Goal: Task Accomplishment & Management: Use online tool/utility

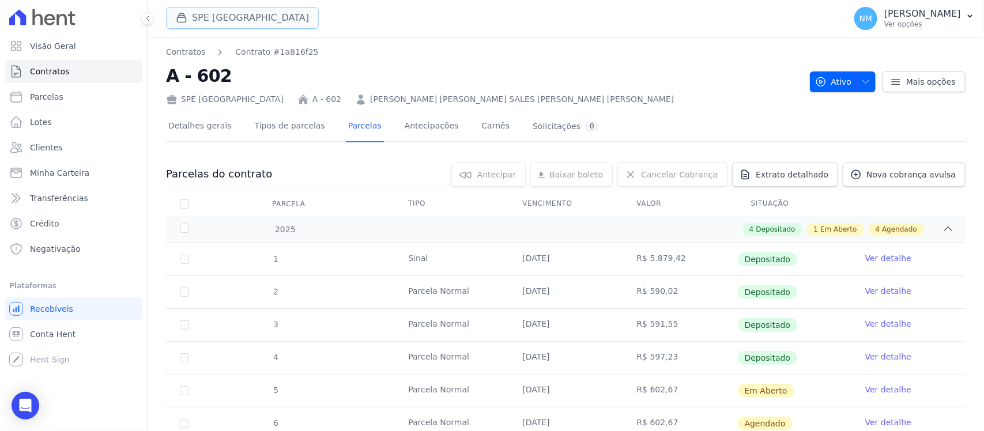
click at [222, 18] on button "SPE [GEOGRAPHIC_DATA]" at bounding box center [242, 18] width 153 height 22
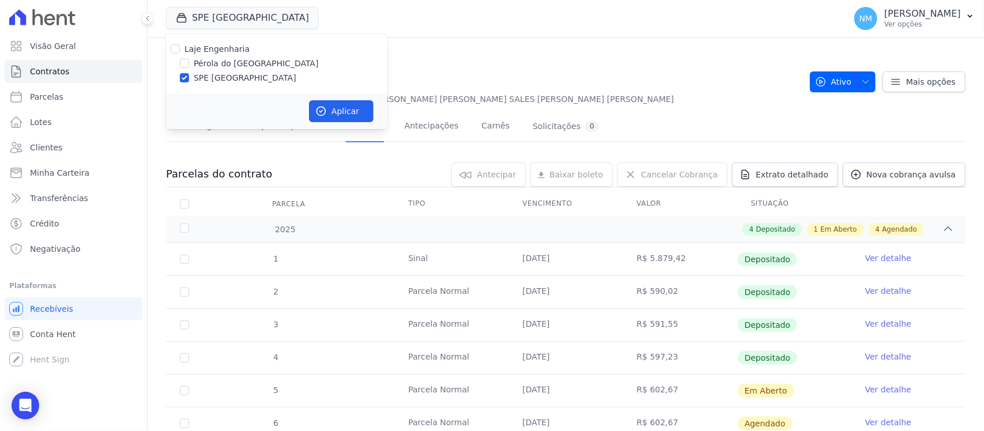
click at [243, 63] on label "Pérola do [GEOGRAPHIC_DATA]" at bounding box center [256, 64] width 125 height 12
click at [189, 63] on input "Pérola do [GEOGRAPHIC_DATA]" at bounding box center [184, 63] width 9 height 9
checkbox input "true"
click at [233, 77] on label "SPE [GEOGRAPHIC_DATA]" at bounding box center [245, 78] width 103 height 12
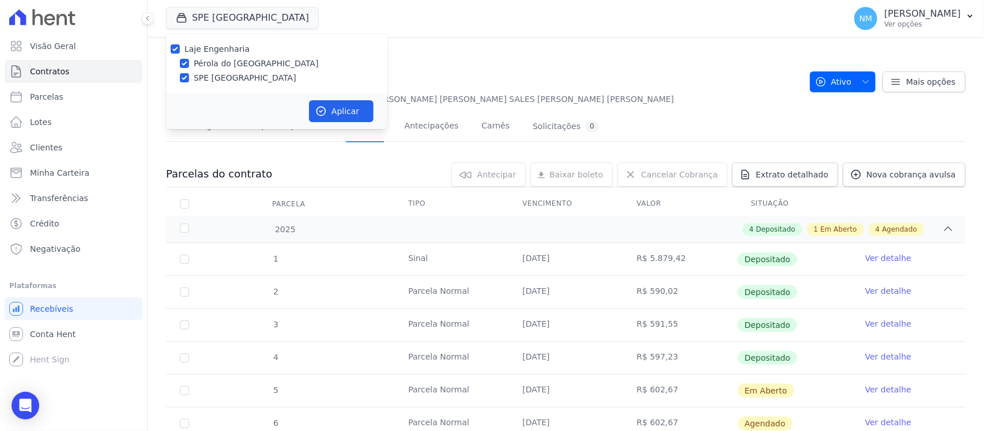
click at [189, 77] on input "SPE [GEOGRAPHIC_DATA]" at bounding box center [184, 77] width 9 height 9
checkbox input "false"
click at [330, 107] on button "Aplicar" at bounding box center [341, 111] width 65 height 22
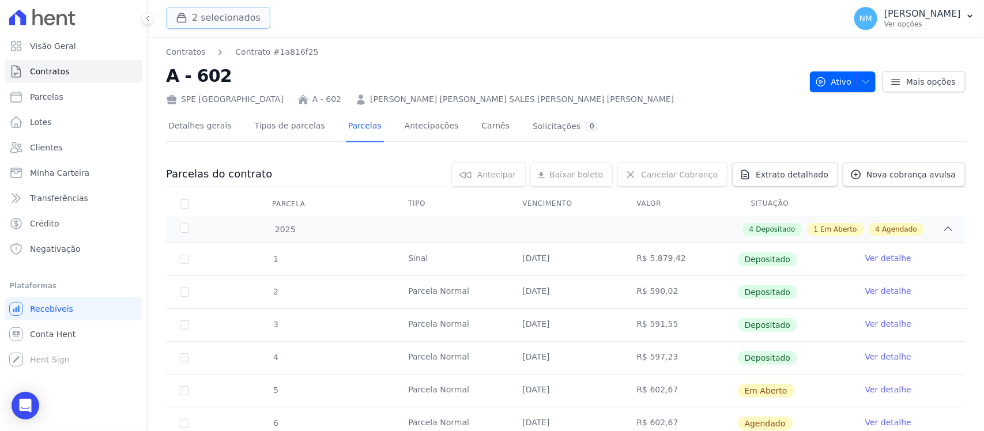
click at [228, 18] on button "2 selecionados" at bounding box center [218, 18] width 104 height 22
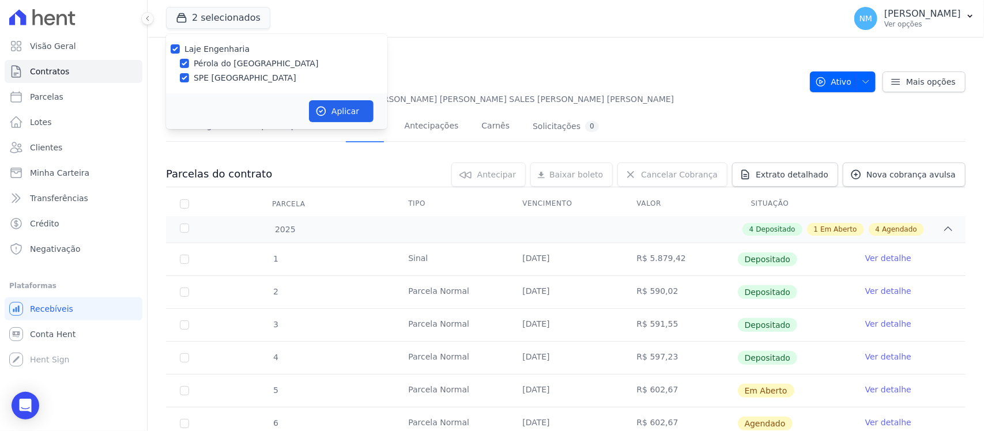
click at [209, 76] on label "SPE [GEOGRAPHIC_DATA]" at bounding box center [245, 78] width 103 height 12
click at [189, 76] on input "SPE [GEOGRAPHIC_DATA]" at bounding box center [184, 77] width 9 height 9
checkbox input "false"
click at [344, 109] on button "Aplicar" at bounding box center [341, 111] width 65 height 22
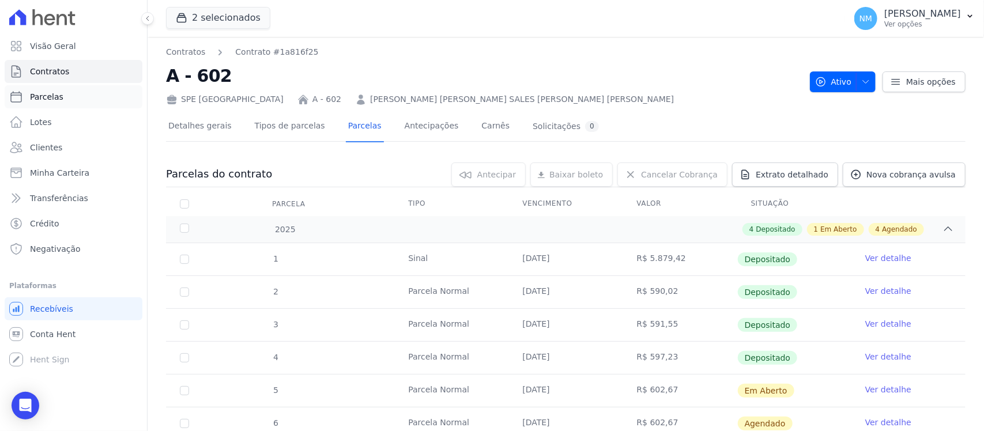
click at [84, 89] on link "Parcelas" at bounding box center [74, 96] width 138 height 23
select select
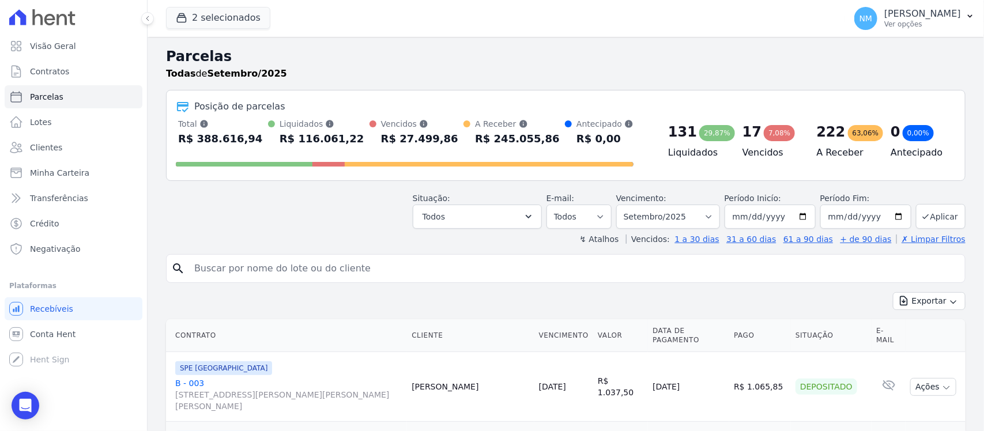
click at [210, 267] on input "search" at bounding box center [573, 268] width 773 height 23
type input "aline"
select select
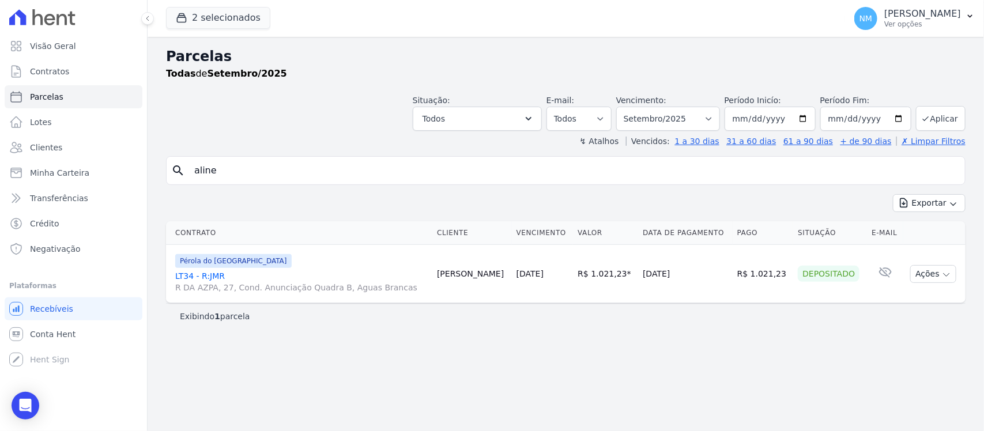
click at [207, 275] on link "LT34 - R:JMR R DA AZPA, 27, Cond. Anunciação Quadra B, Aguas Brancas" at bounding box center [301, 281] width 252 height 23
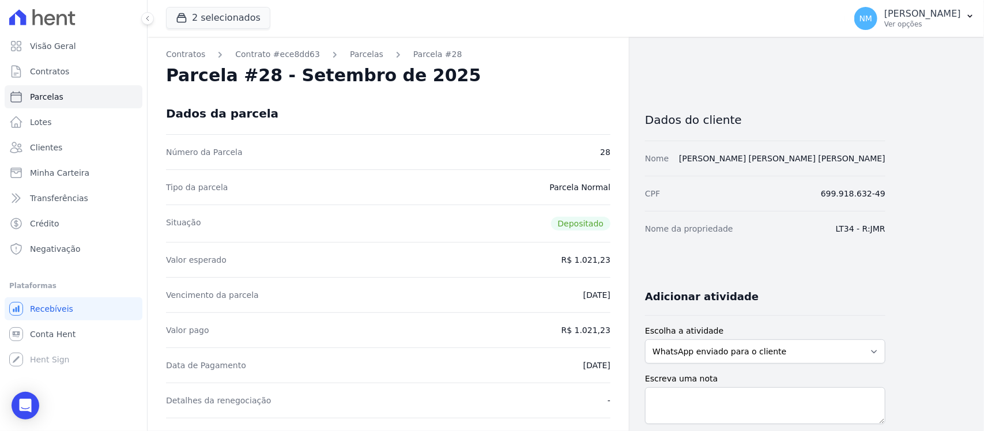
drag, startPoint x: 356, startPoint y: 55, endPoint x: 366, endPoint y: 62, distance: 12.5
click at [356, 55] on link "Parcelas" at bounding box center [366, 54] width 33 height 12
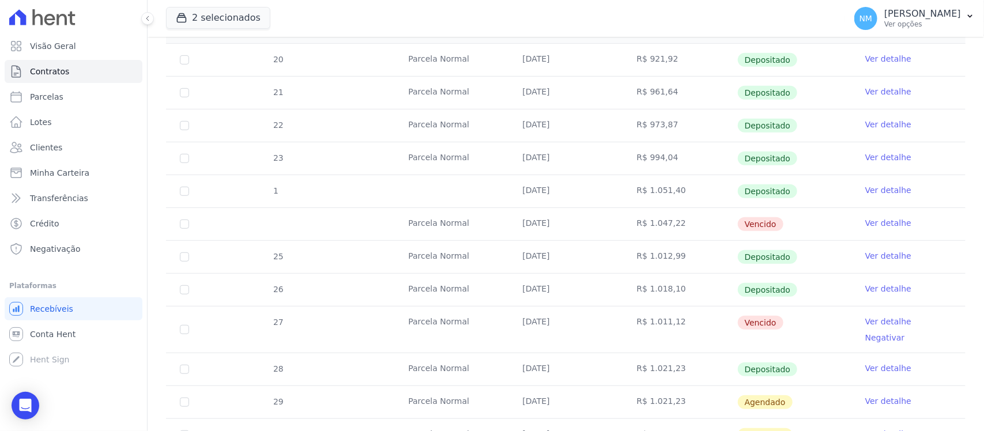
scroll to position [288, 0]
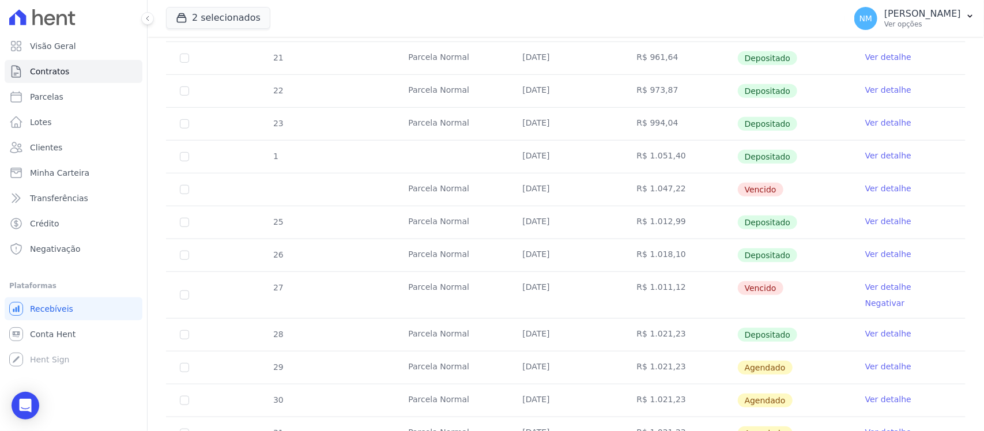
click at [865, 290] on link "Ver detalhe" at bounding box center [888, 287] width 46 height 12
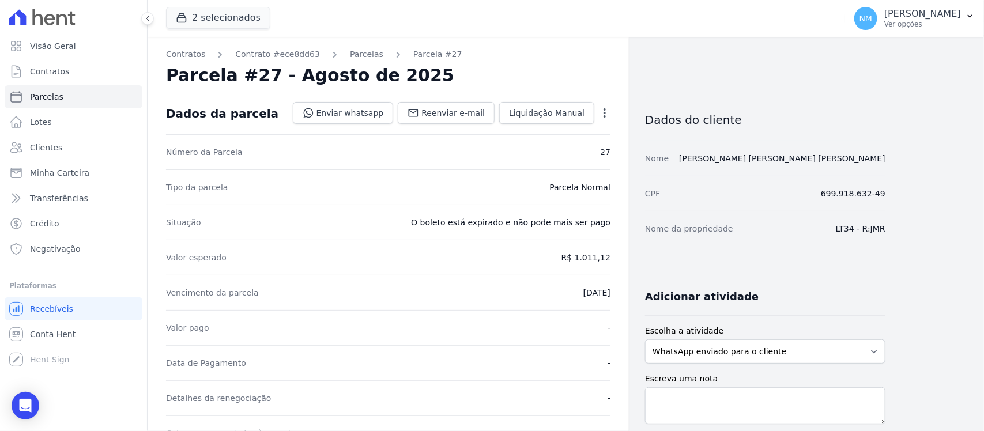
click at [600, 111] on icon "button" at bounding box center [605, 113] width 12 height 12
click at [580, 148] on link "Cancelar Cobrança" at bounding box center [554, 149] width 101 height 21
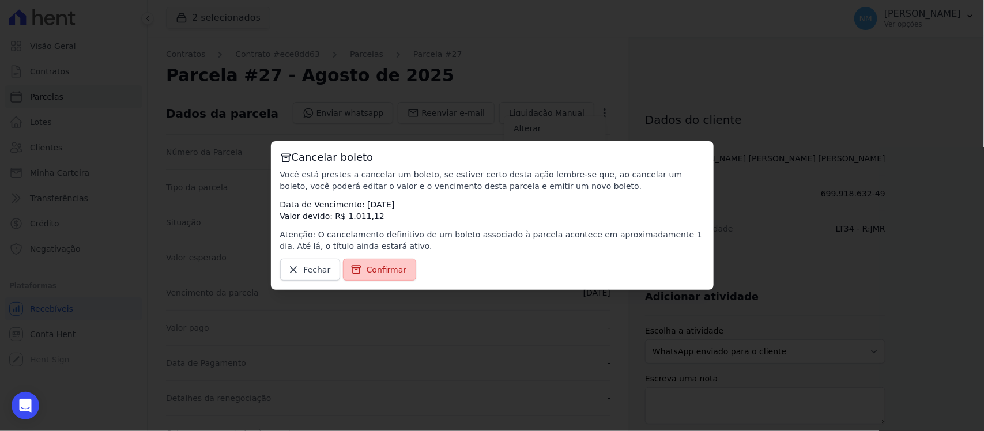
click at [385, 266] on span "Confirmar" at bounding box center [386, 270] width 40 height 12
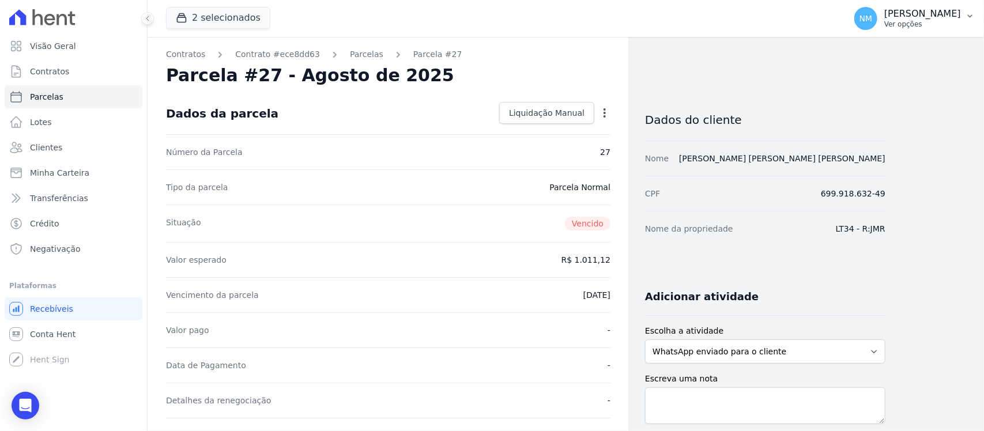
click at [976, 14] on button "NM Nilda Moura Ver opções" at bounding box center [914, 18] width 139 height 32
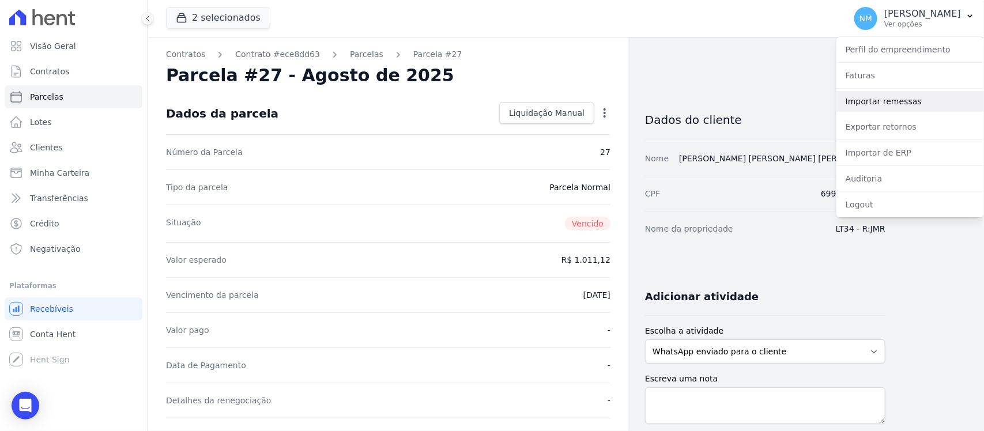
click at [900, 104] on link "Importar remessas" at bounding box center [910, 101] width 148 height 21
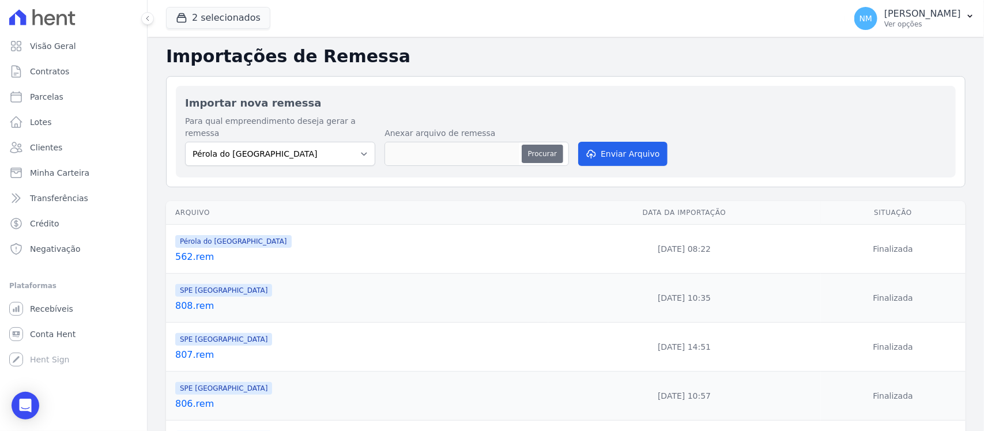
click at [534, 145] on button "Procurar" at bounding box center [542, 154] width 41 height 18
type input "563.rem"
click at [232, 19] on button "2 selecionados" at bounding box center [218, 18] width 104 height 22
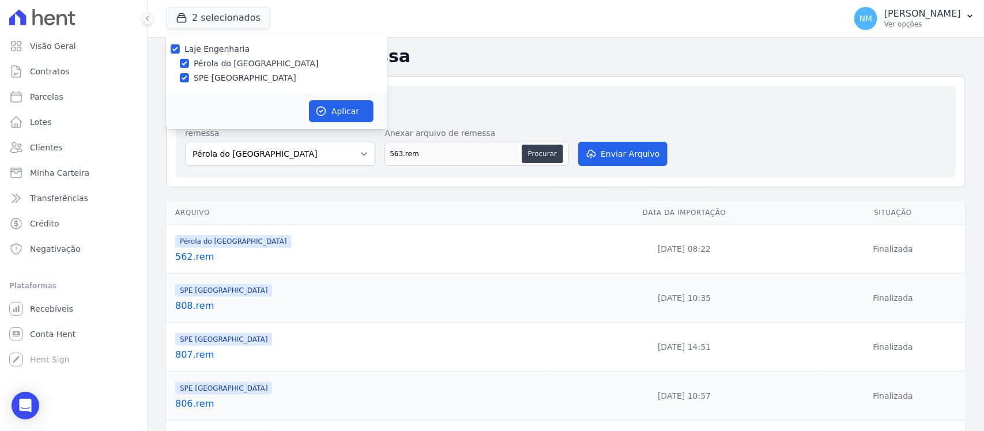
click at [207, 78] on label "SPE [GEOGRAPHIC_DATA]" at bounding box center [245, 78] width 103 height 12
click at [189, 78] on input "SPE [GEOGRAPHIC_DATA]" at bounding box center [184, 77] width 9 height 9
checkbox input "false"
click at [330, 116] on button "Aplicar" at bounding box center [341, 111] width 65 height 22
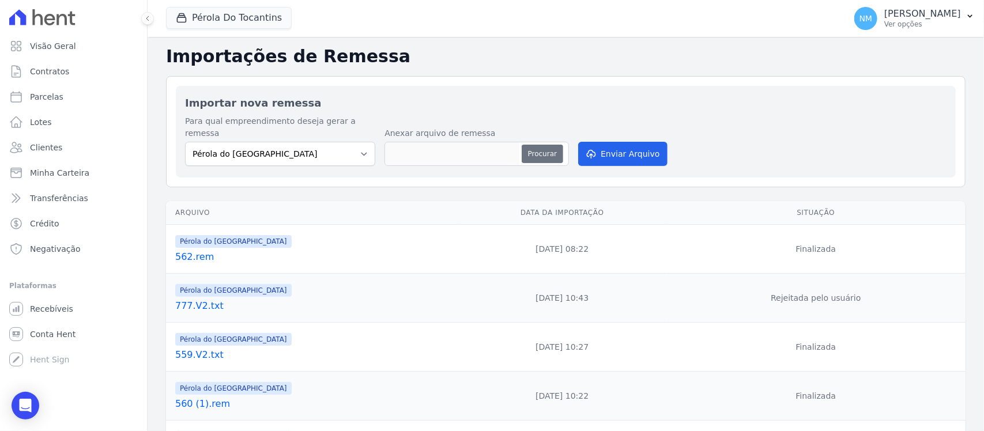
click at [531, 145] on button "Procurar" at bounding box center [542, 154] width 41 height 18
type input "563.rem"
click at [626, 145] on button "Enviar Arquivo" at bounding box center [622, 154] width 89 height 24
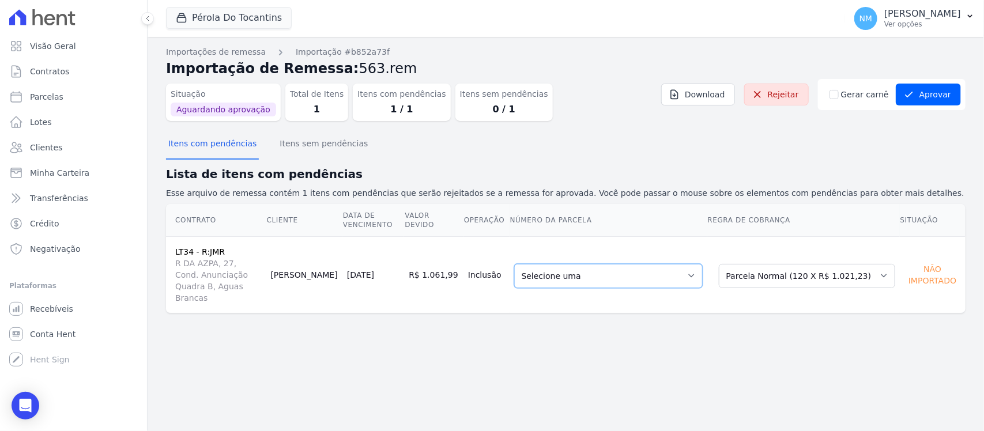
click at [702, 264] on select "Selecione uma - 11/06/2025 - R$ 1.047,22 - Vencido 27 - 10/08/2025 - R$ 1.011,1…" at bounding box center [608, 276] width 188 height 24
click at [924, 89] on button "Aprovar" at bounding box center [927, 95] width 65 height 22
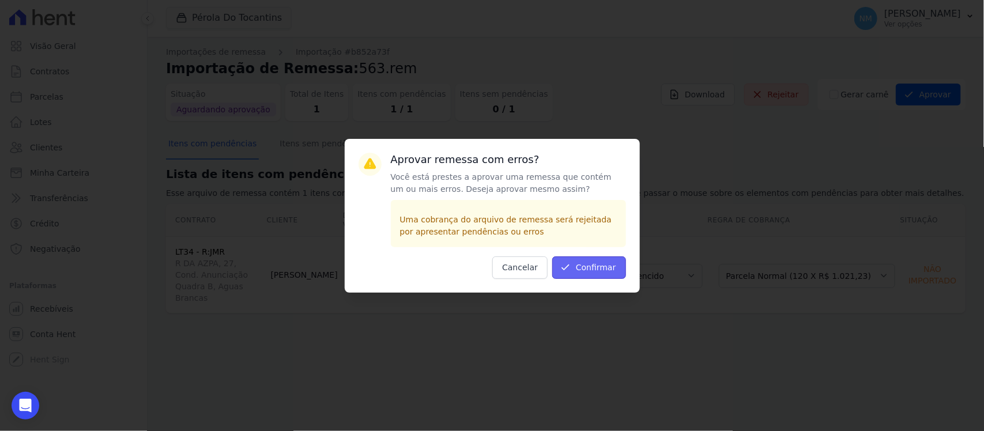
click at [609, 267] on button "Confirmar" at bounding box center [589, 267] width 74 height 22
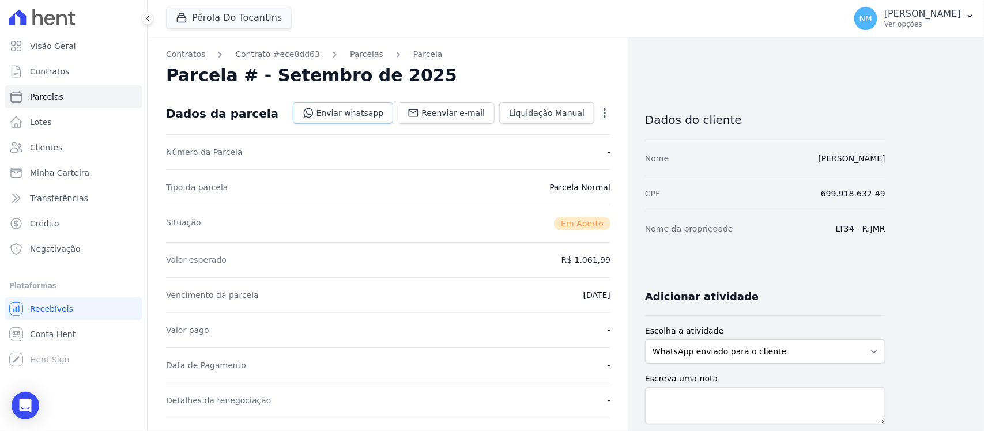
click at [376, 116] on link "Enviar whatsapp" at bounding box center [343, 113] width 101 height 22
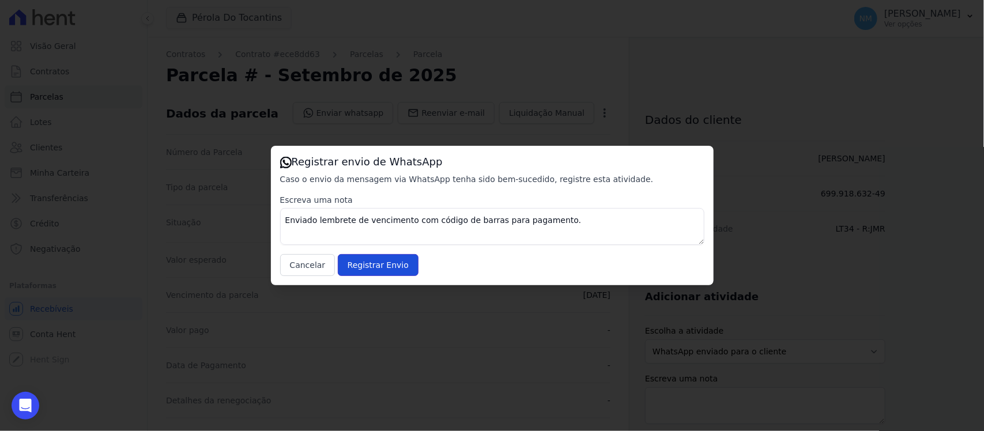
drag, startPoint x: 394, startPoint y: 263, endPoint x: 425, endPoint y: 239, distance: 39.9
click at [394, 260] on input "Registrar Envio" at bounding box center [378, 265] width 81 height 22
